Goal: Transaction & Acquisition: Register for event/course

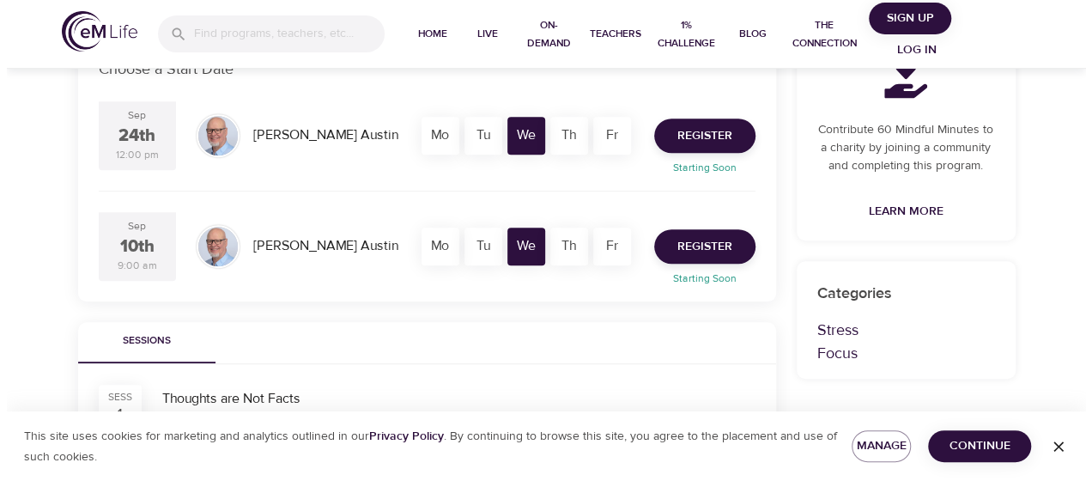
scroll to position [364, 0]
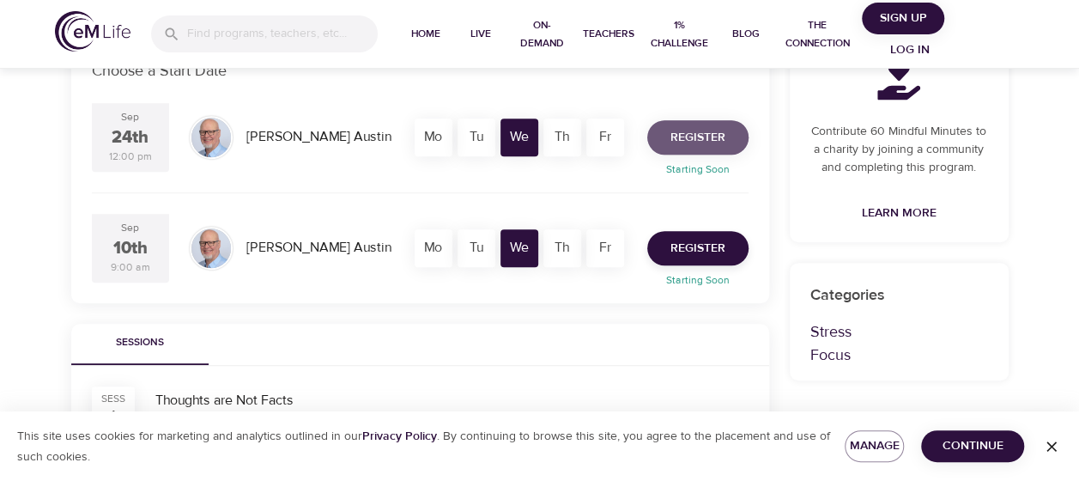
click at [571, 137] on span "Register" at bounding box center [697, 137] width 55 height 21
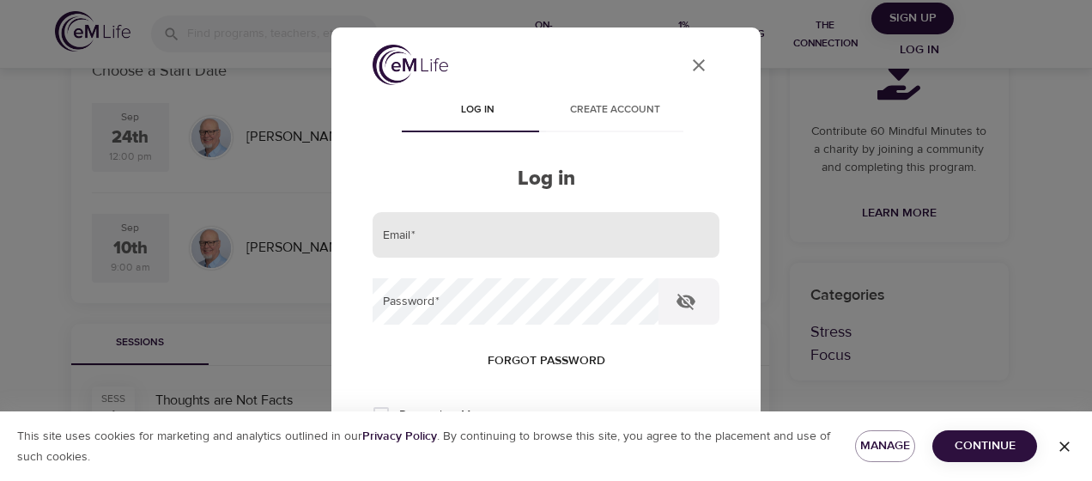
click at [454, 237] on input "email" at bounding box center [545, 235] width 347 height 46
type input "[PERSON_NAME][EMAIL_ADDRESS][PERSON_NAME][DOMAIN_NAME]"
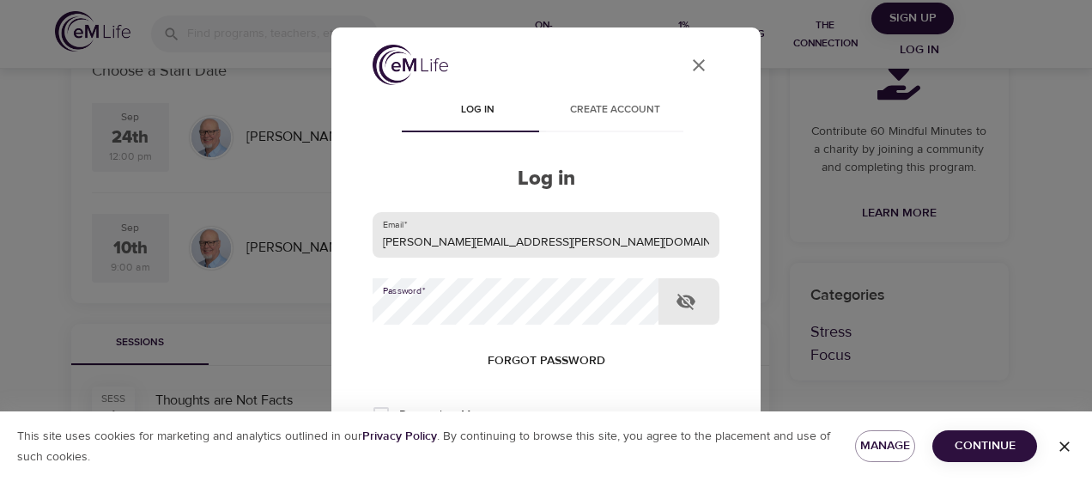
click at [504, 269] on button "Log in" at bounding box center [546, 471] width 84 height 36
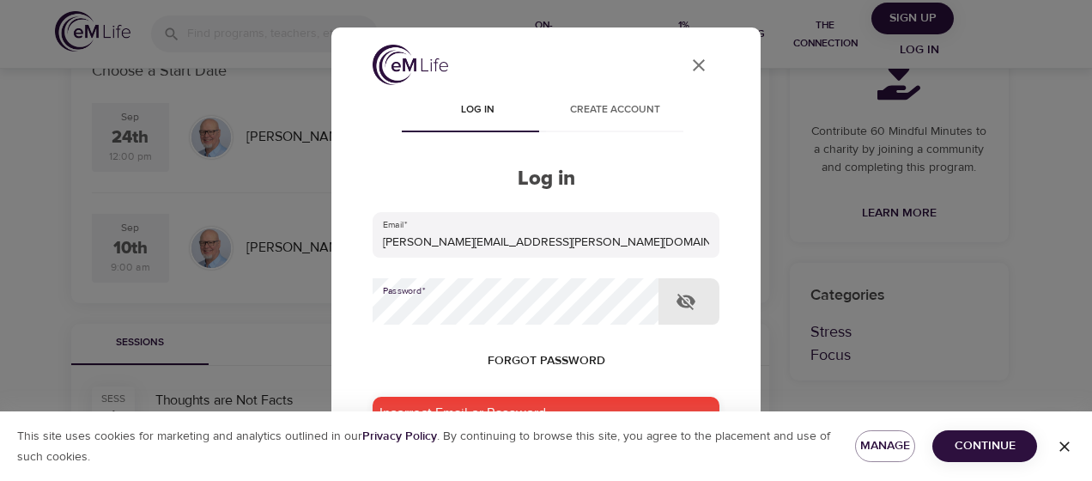
click at [571, 208] on div "User Profile Log in Create account Log in Email   * [PERSON_NAME][EMAIL_ADDRESS…" at bounding box center [546, 240] width 1092 height 481
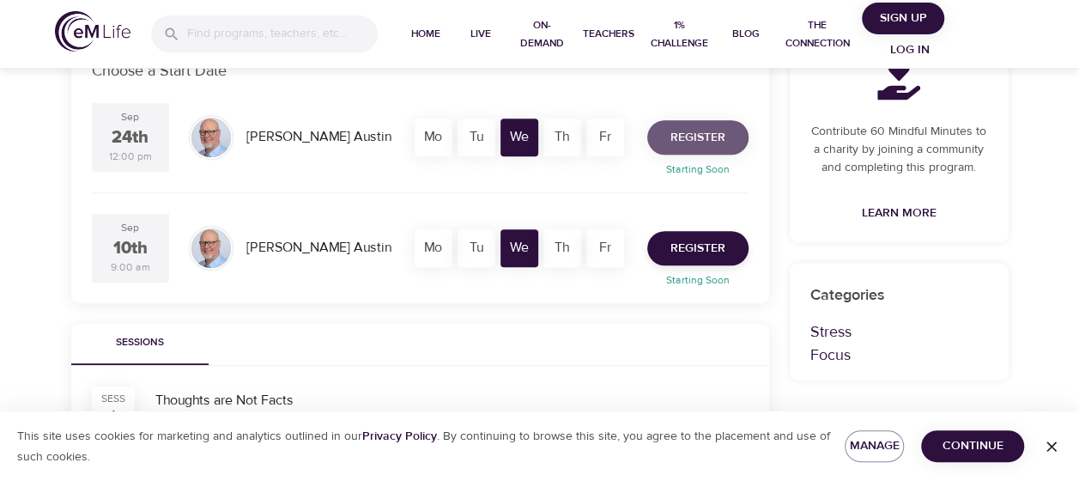
click at [571, 136] on span "Register" at bounding box center [697, 137] width 55 height 21
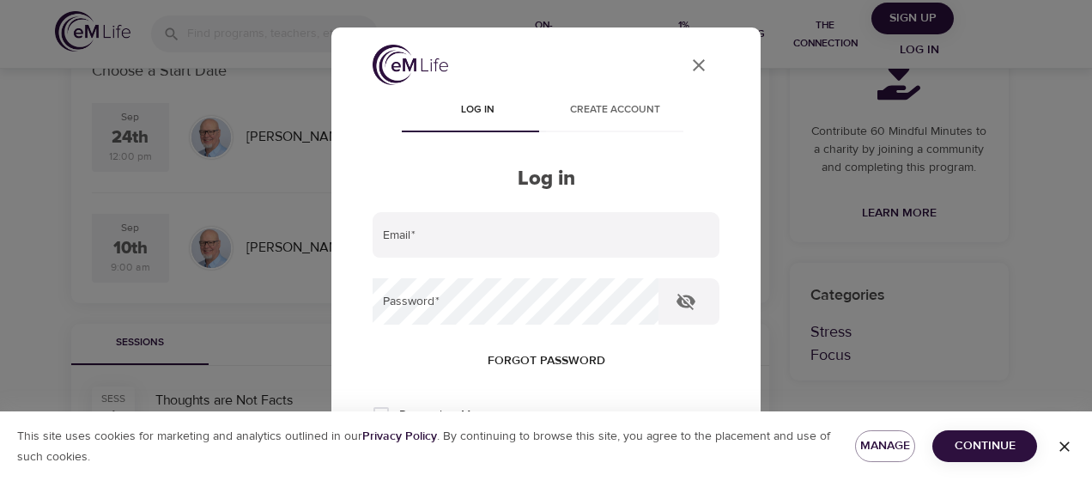
click at [571, 69] on icon "close" at bounding box center [698, 65] width 12 height 12
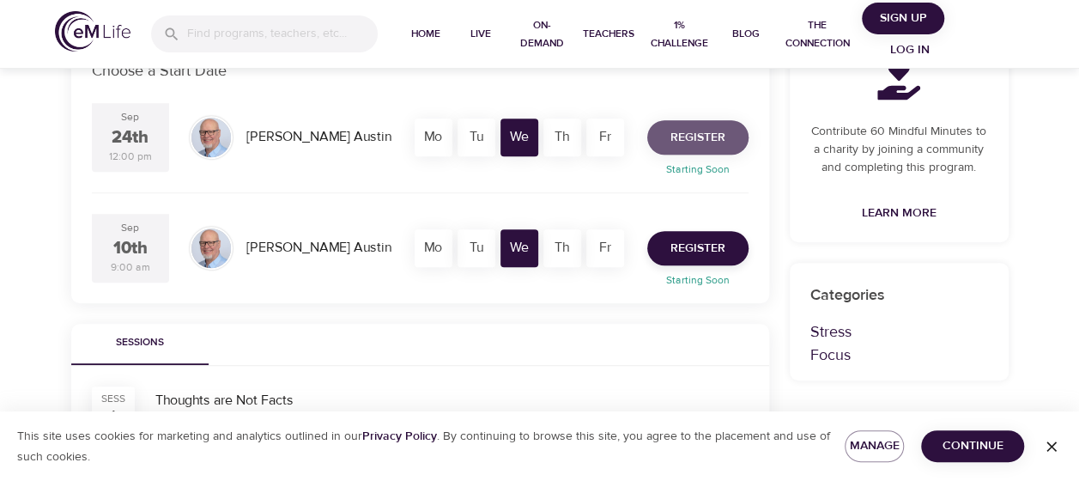
click at [571, 139] on span "Register" at bounding box center [697, 137] width 55 height 21
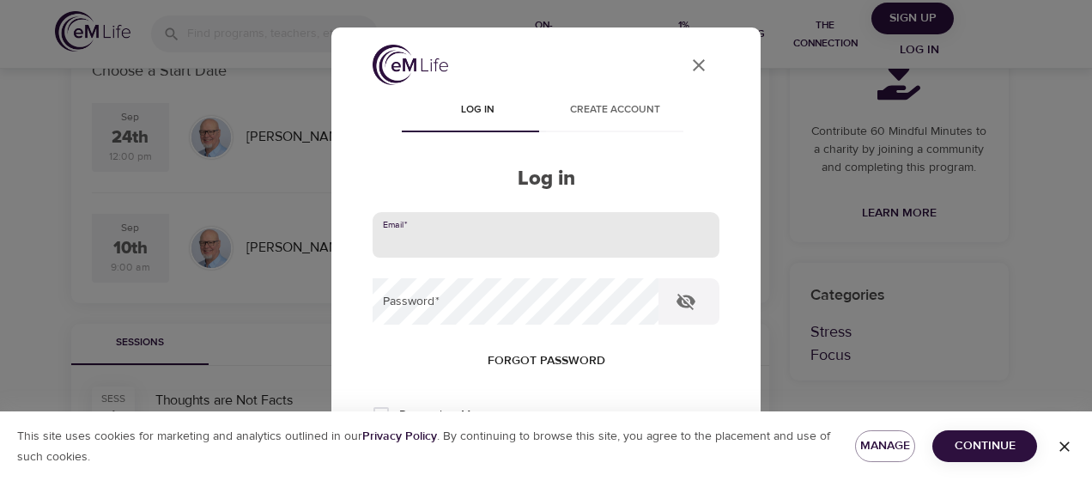
click at [481, 241] on input "email" at bounding box center [545, 235] width 347 height 46
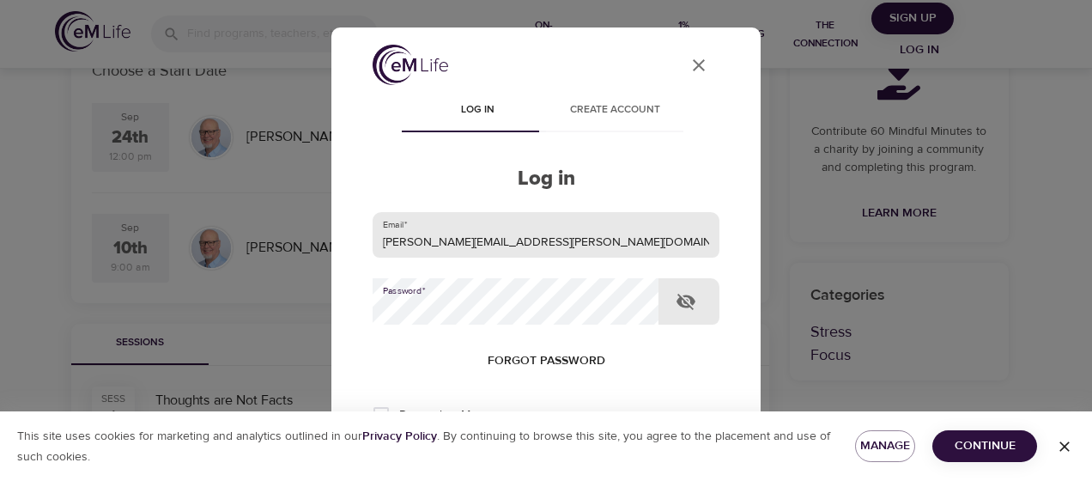
click at [504, 269] on button "Log in" at bounding box center [546, 471] width 84 height 36
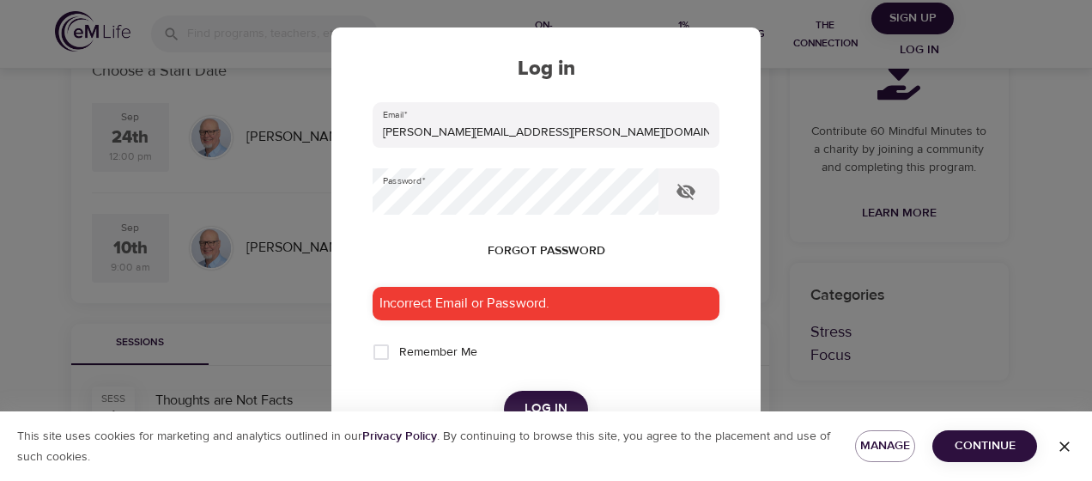
scroll to position [111, 0]
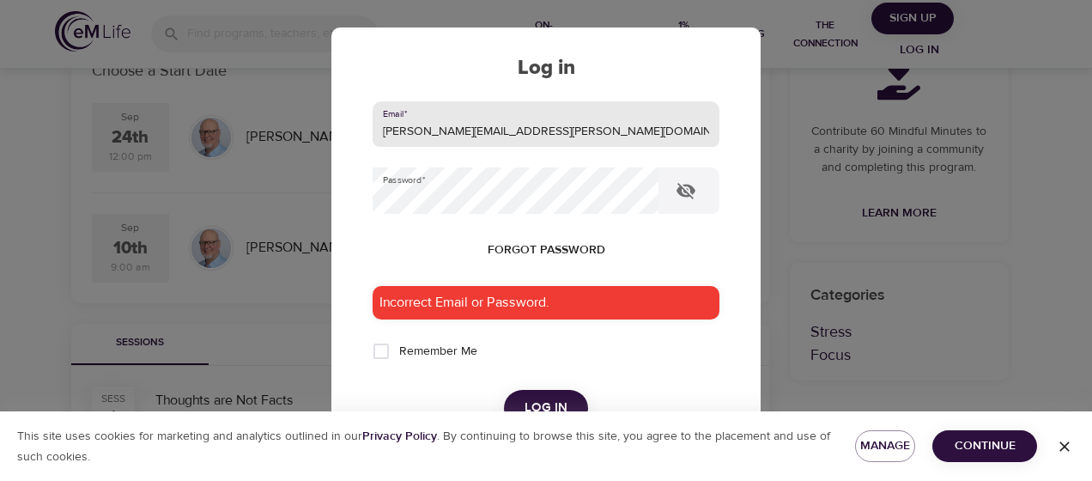
drag, startPoint x: 553, startPoint y: 134, endPoint x: 370, endPoint y: 127, distance: 183.8
click at [370, 127] on div "User Profile Log in Create account Log in Email   * [PERSON_NAME][EMAIL_ADDRESS…" at bounding box center [546, 326] width 388 height 785
type input "[PERSON_NAME][EMAIL_ADDRESS][PERSON_NAME][DOMAIN_NAME]"
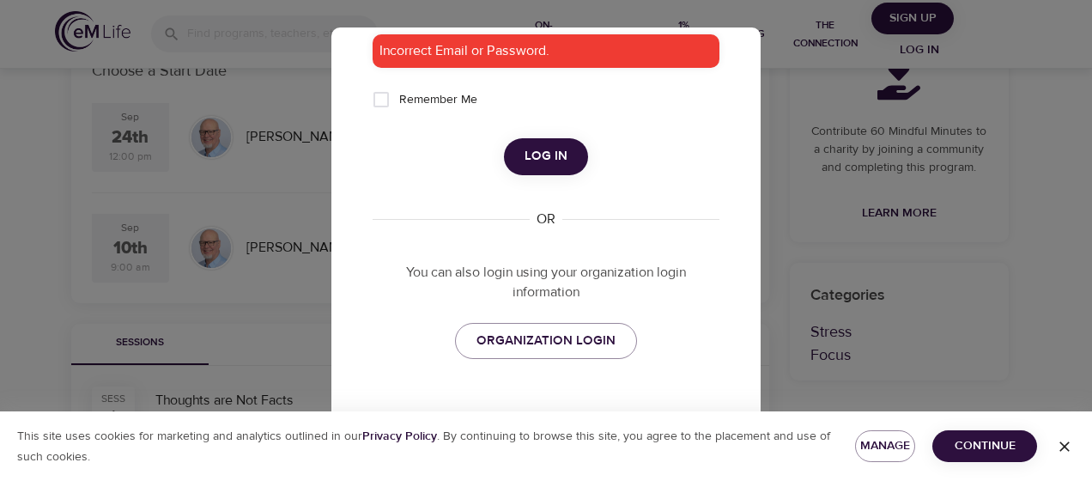
scroll to position [378, 0]
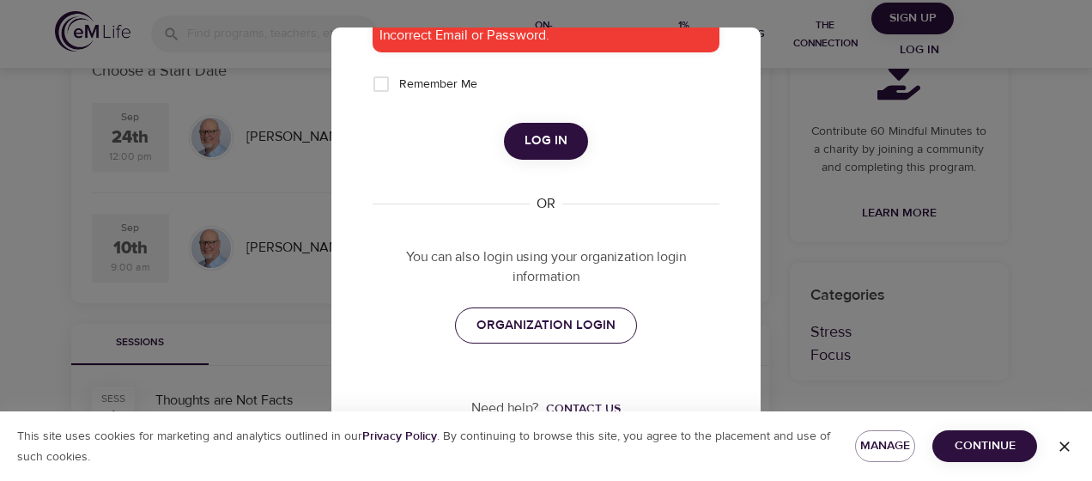
click at [537, 269] on span "ORGANIZATION LOGIN" at bounding box center [545, 325] width 139 height 22
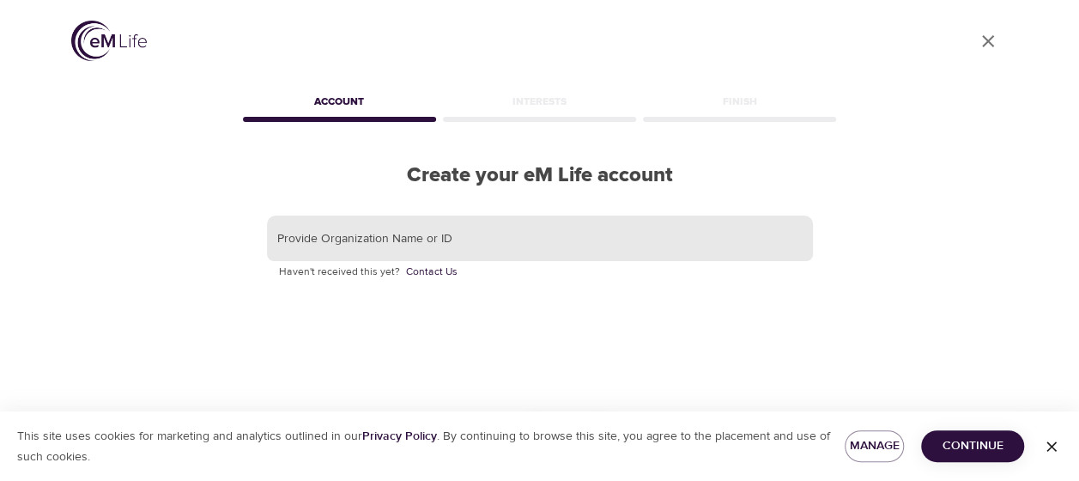
click at [428, 235] on input "text" at bounding box center [540, 238] width 546 height 46
type input "d"
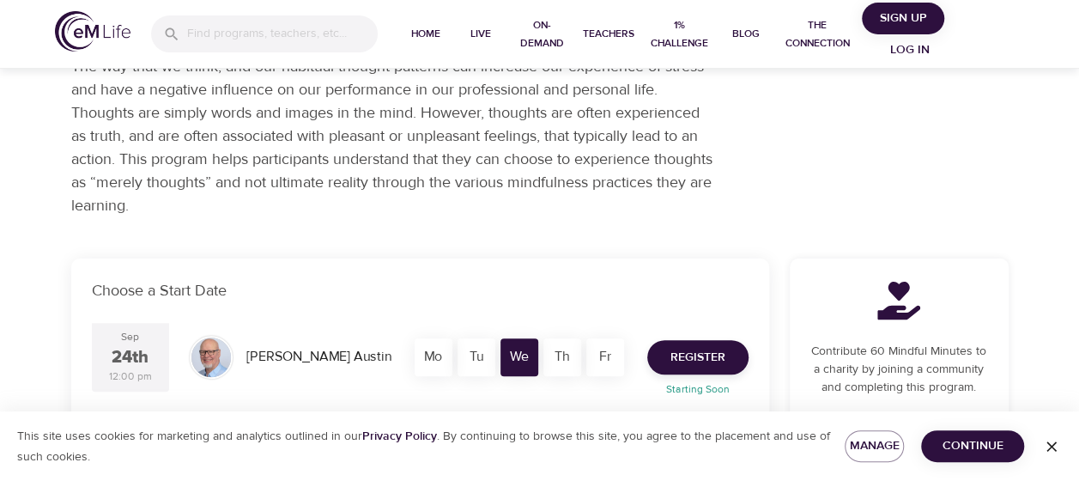
scroll to position [142, 0]
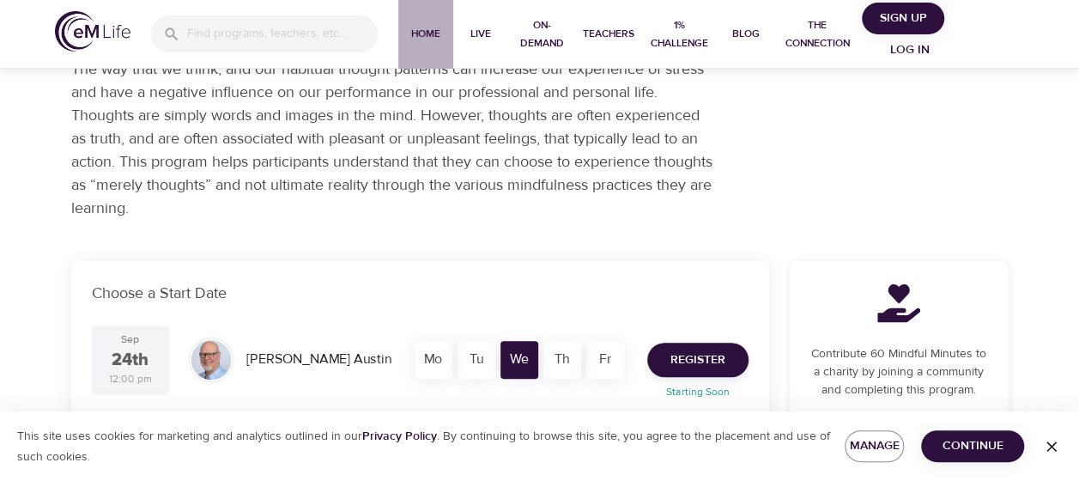
click at [428, 30] on span "Home" at bounding box center [425, 34] width 41 height 18
